Goal: Task Accomplishment & Management: Manage account settings

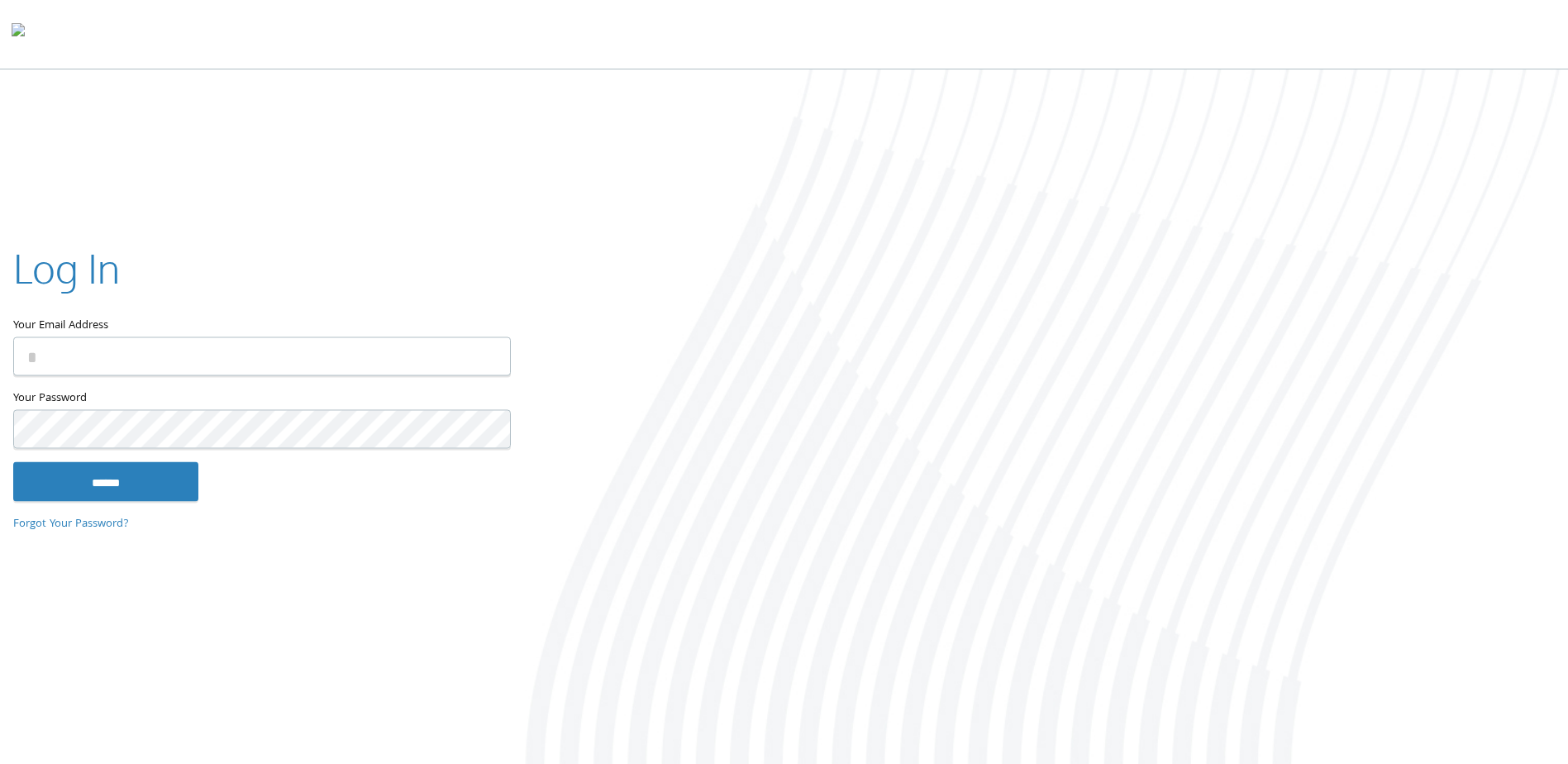
type input "**********"
click at [165, 482] on input "******" at bounding box center [105, 481] width 185 height 39
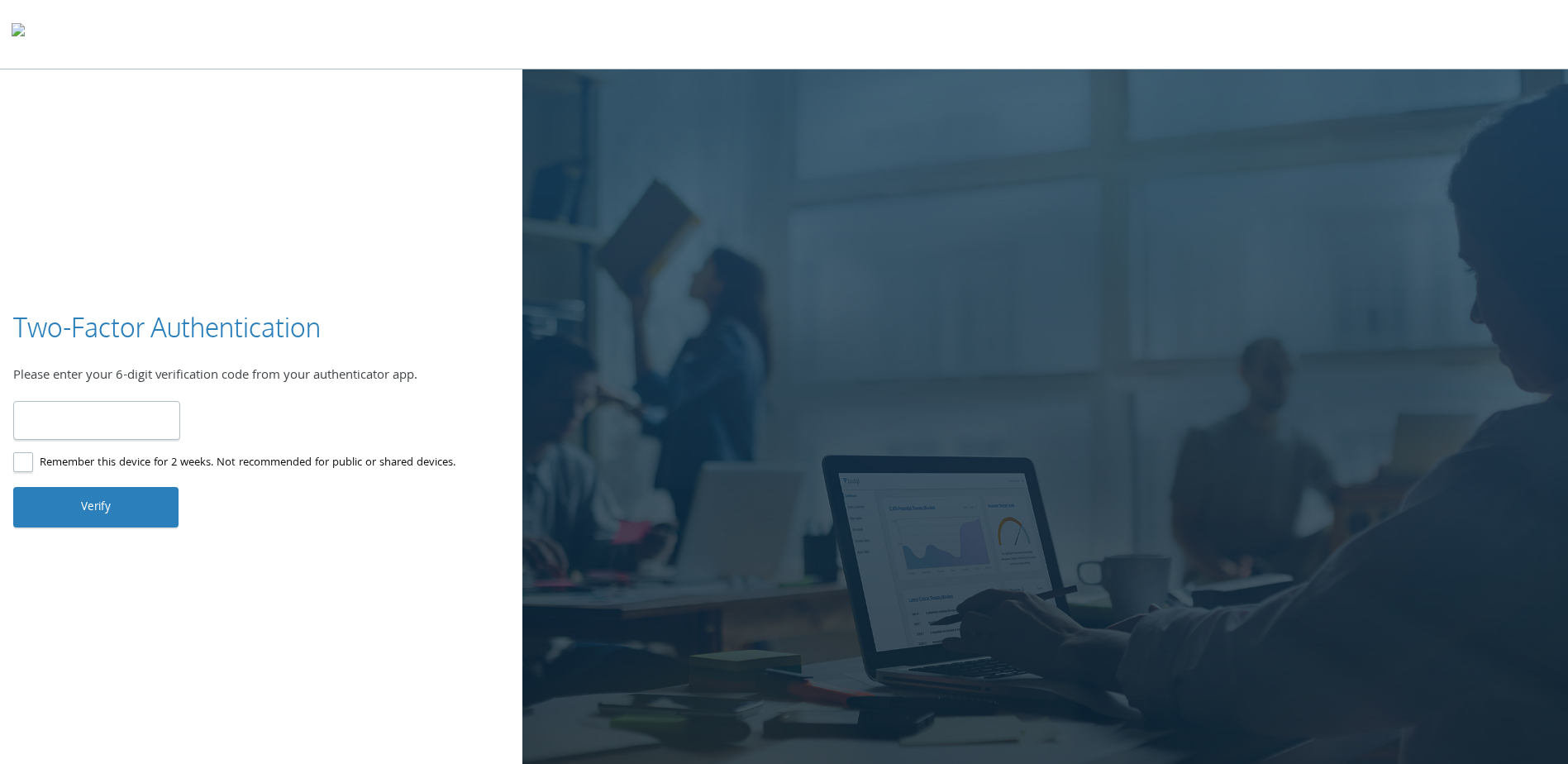
type input "******"
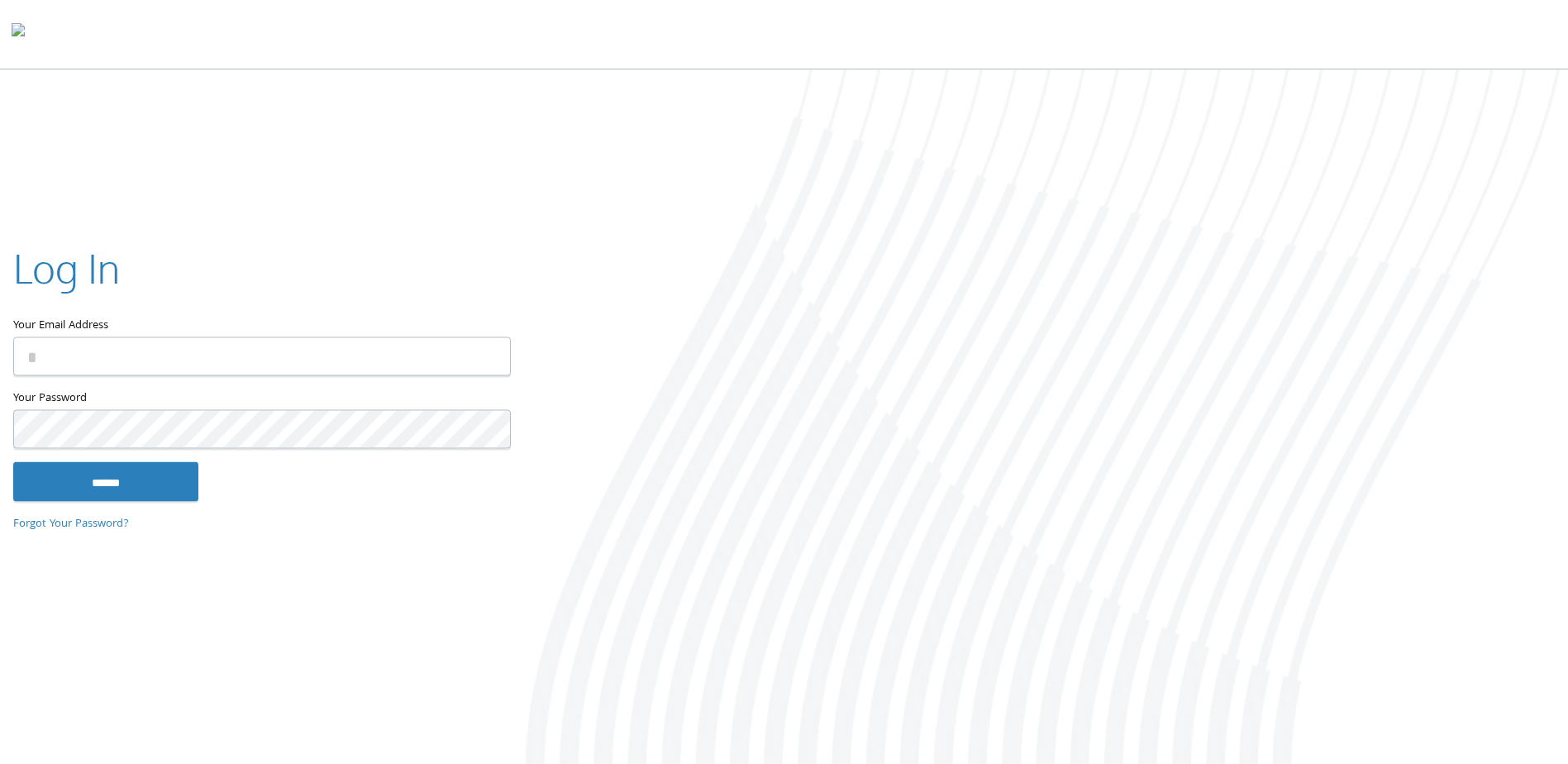
type input "**********"
